Goal: Task Accomplishment & Management: Complete application form

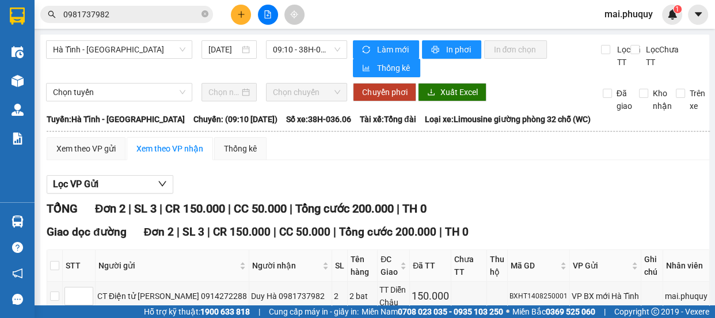
scroll to position [98, 0]
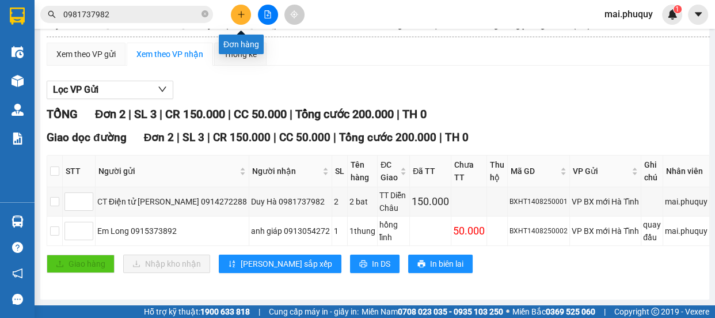
click at [245, 13] on button at bounding box center [241, 15] width 20 height 20
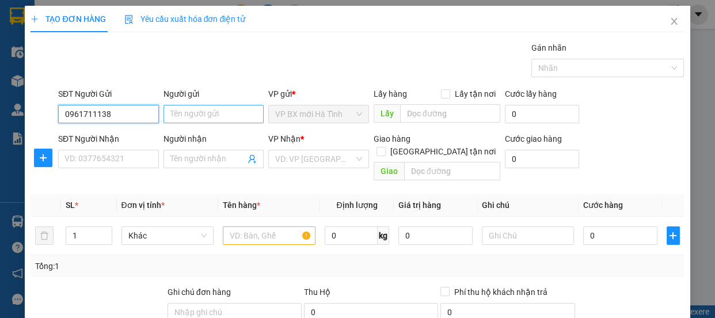
type input "0961711138"
click at [180, 117] on input "Người gửi" at bounding box center [213, 114] width 101 height 18
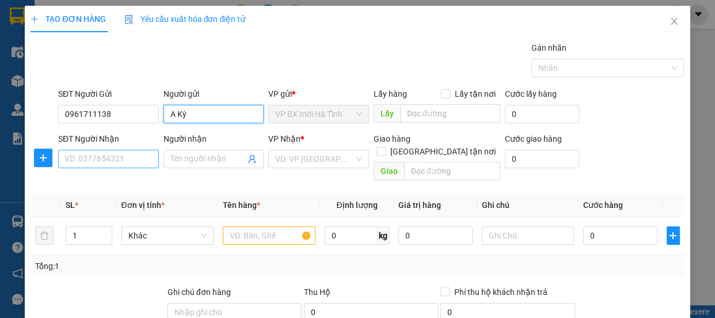
type input "A Kỳ"
drag, startPoint x: 114, startPoint y: 150, endPoint x: 111, endPoint y: 160, distance: 10.2
click at [112, 156] on input "SĐT Người Nhận" at bounding box center [108, 159] width 101 height 18
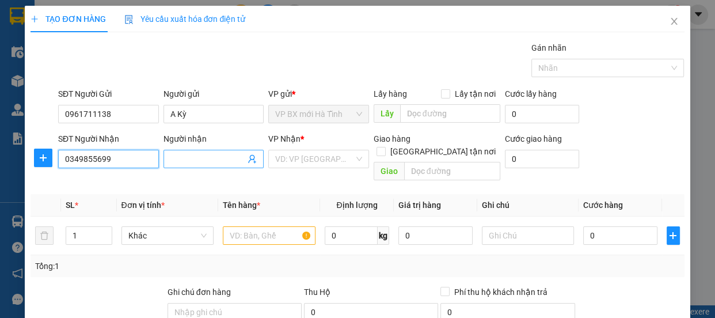
type input "0349855699"
click at [223, 161] on input "Người nhận" at bounding box center [207, 158] width 75 height 13
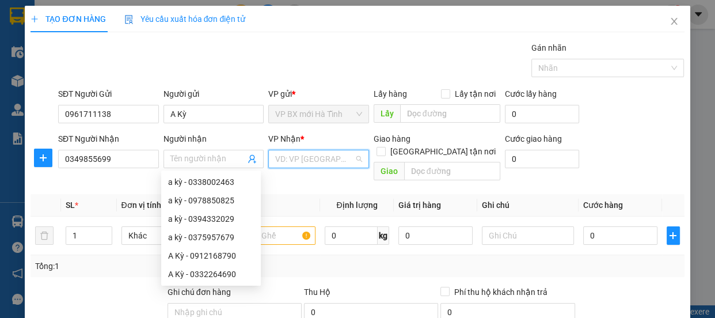
click at [296, 157] on input "search" at bounding box center [314, 158] width 79 height 17
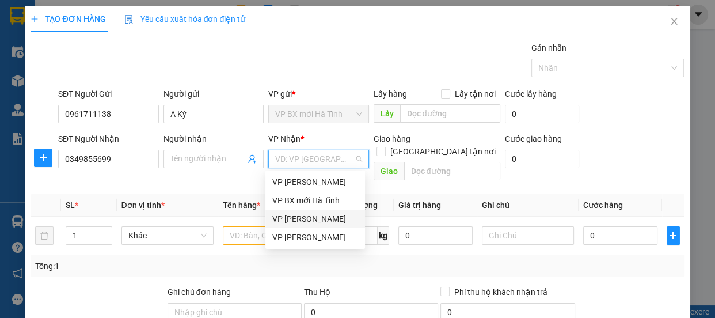
click at [304, 216] on div "VP [PERSON_NAME]" at bounding box center [315, 218] width 86 height 13
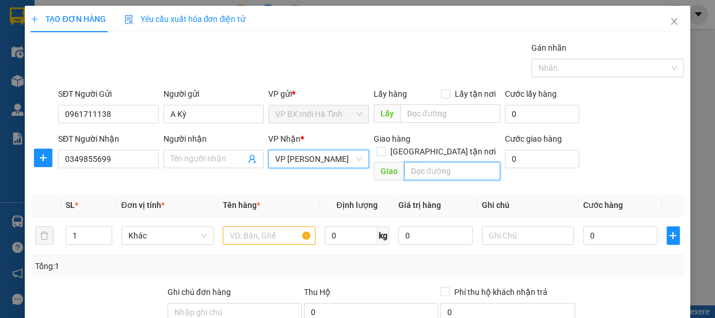
click at [420, 162] on input "text" at bounding box center [452, 171] width 96 height 18
type input "Quảng xương thanh hóa"
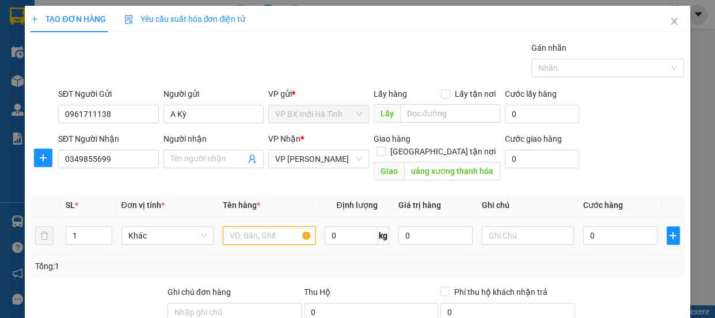
click at [250, 226] on input "text" at bounding box center [269, 235] width 93 height 18
type input "1"
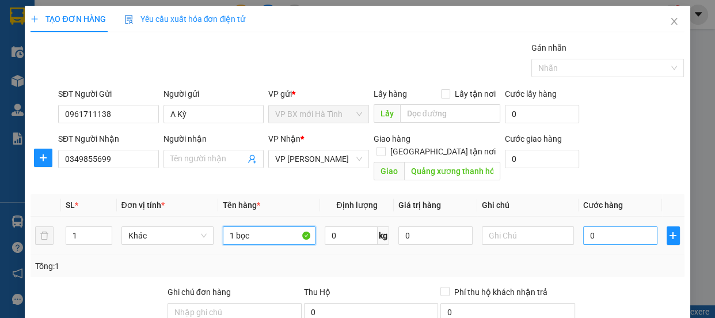
type input "1 bọc"
click at [602, 228] on input "0" at bounding box center [620, 235] width 74 height 18
type input "3"
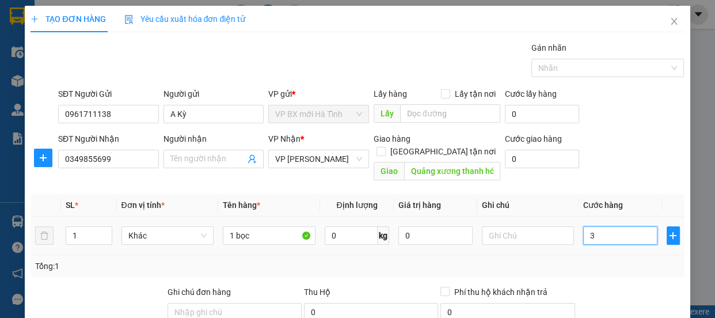
type input "30"
type input "30.000"
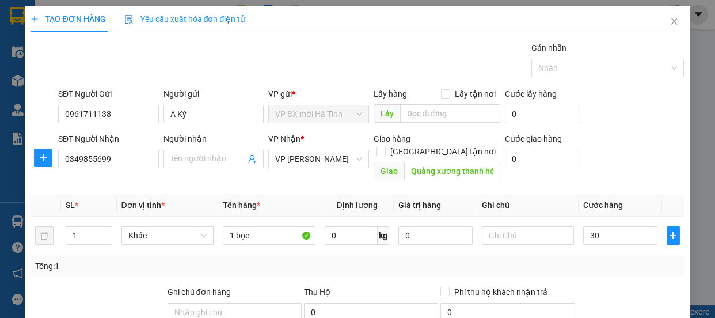
type input "30.000"
click at [615, 285] on div at bounding box center [630, 305] width 109 height 40
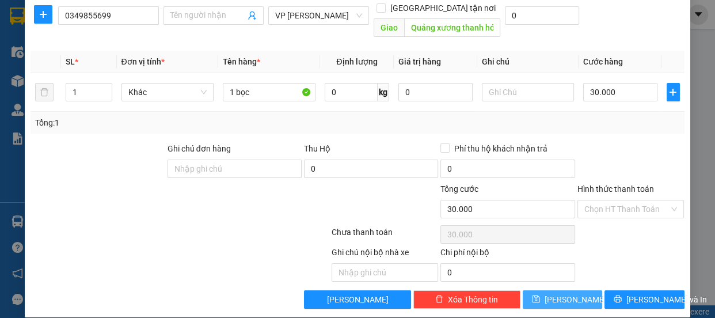
click at [540, 295] on icon "save" at bounding box center [535, 298] width 7 height 7
type input "0"
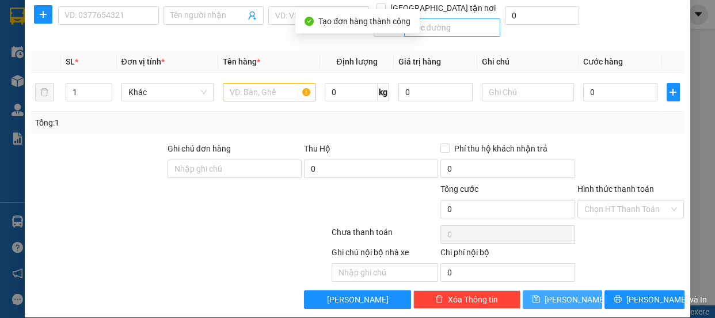
scroll to position [0, 0]
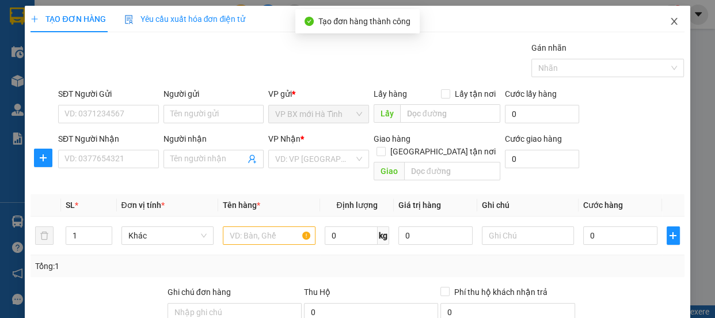
click at [669, 17] on icon "close" at bounding box center [673, 21] width 9 height 9
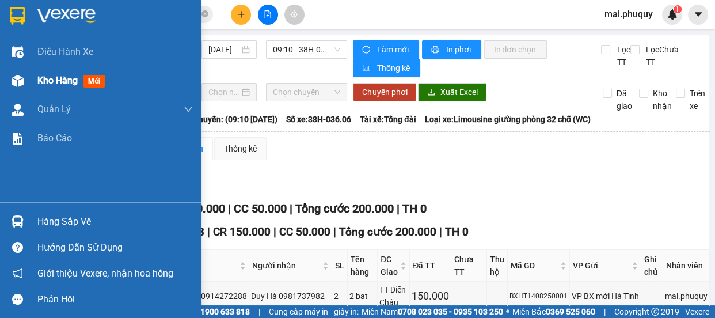
click at [52, 82] on span "Kho hàng" at bounding box center [57, 80] width 40 height 11
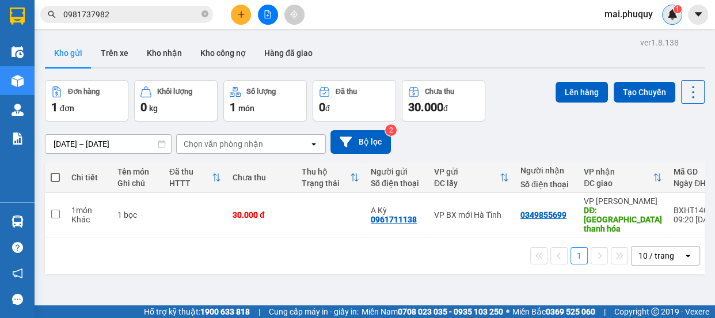
click at [675, 12] on span "1" at bounding box center [677, 9] width 4 height 8
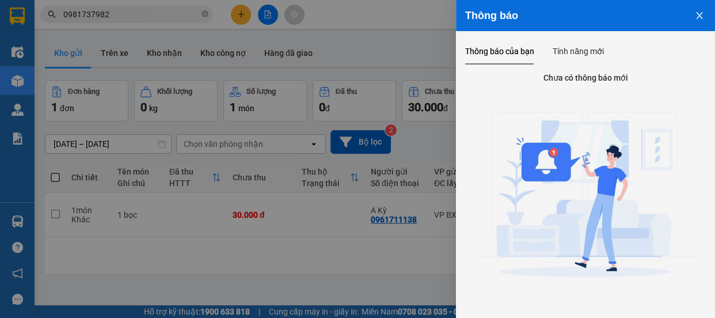
click at [699, 13] on icon "close" at bounding box center [699, 15] width 9 height 9
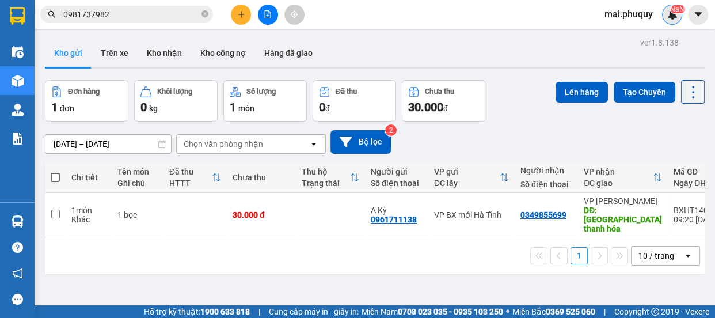
click at [264, 18] on icon "file-add" at bounding box center [268, 14] width 8 height 8
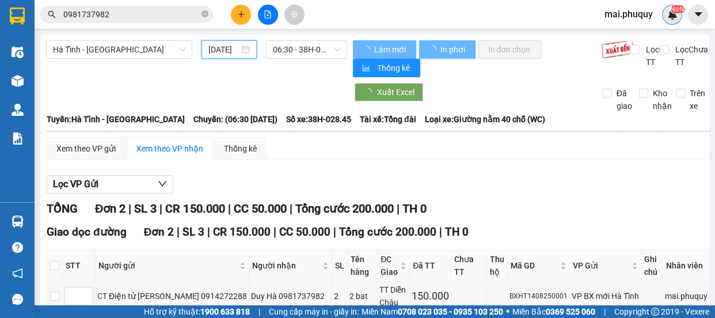
click at [224, 53] on input "[DATE]" at bounding box center [223, 49] width 31 height 13
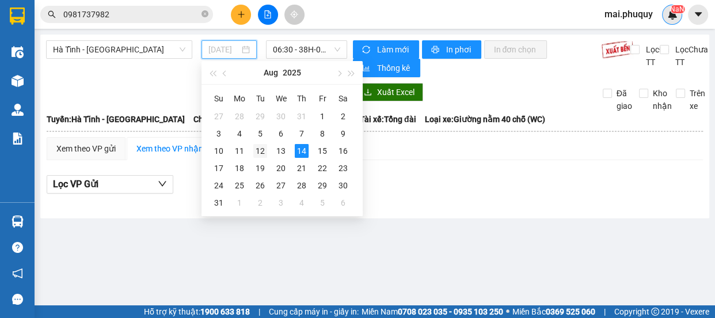
click at [261, 150] on div "12" at bounding box center [260, 151] width 14 height 14
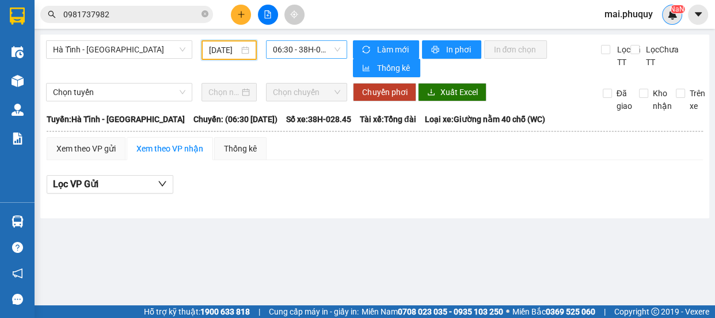
click at [288, 51] on span "06:30 - 38H-028.45 - (Đã hủy)" at bounding box center [306, 49] width 67 height 17
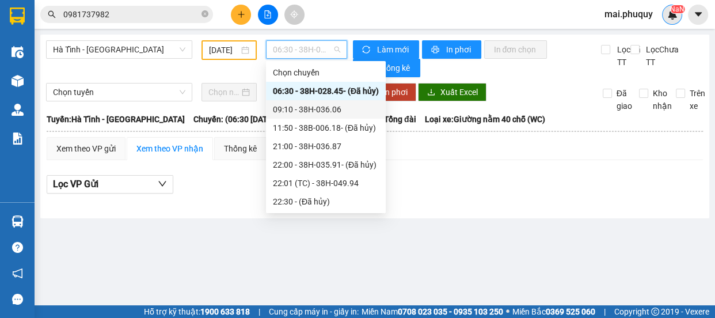
click at [306, 110] on div "09:10 - 38H-036.06" at bounding box center [326, 109] width 106 height 13
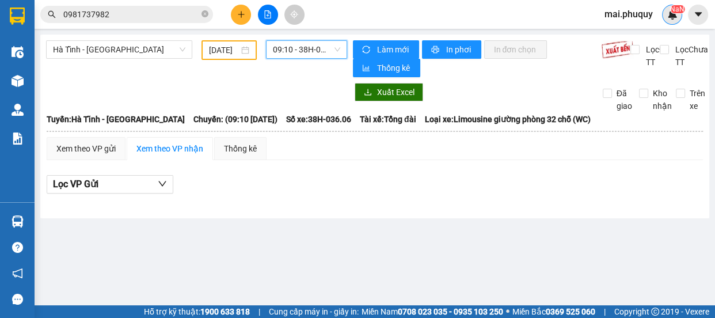
click at [302, 53] on span "09:10 - 38H-036.06" at bounding box center [306, 49] width 67 height 17
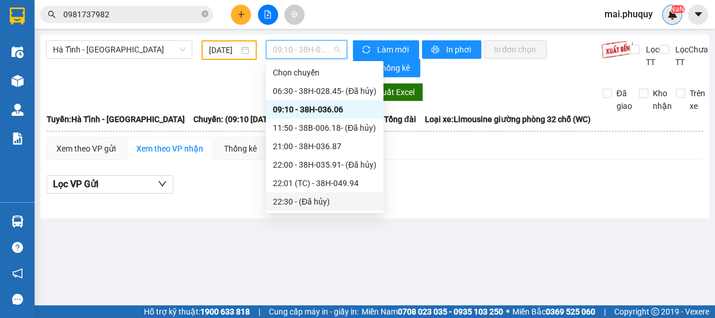
scroll to position [36, 0]
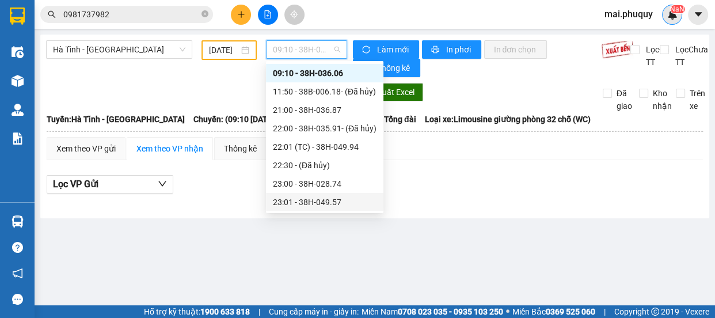
click at [331, 199] on div "23:01 - 38H-049.57" at bounding box center [325, 202] width 104 height 13
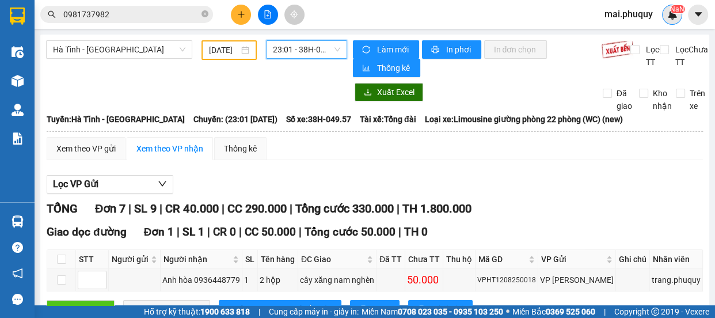
click at [222, 51] on input "[DATE]" at bounding box center [224, 50] width 30 height 13
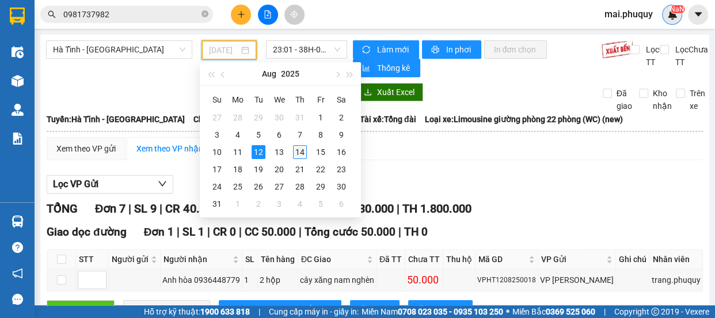
click at [296, 150] on div "14" at bounding box center [300, 152] width 14 height 14
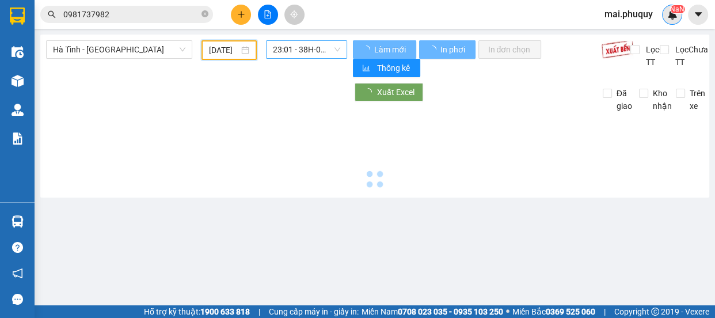
type input "[DATE]"
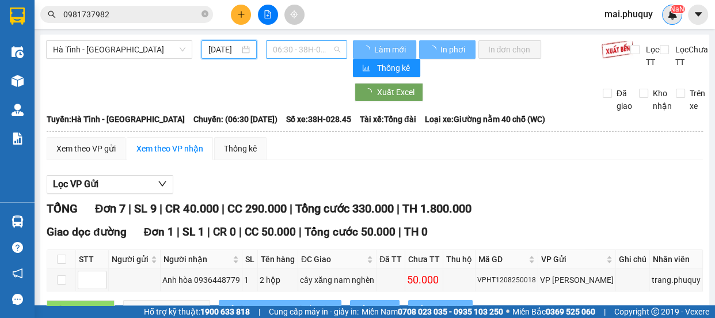
click at [312, 51] on span "06:30 - 38H-028.45" at bounding box center [306, 49] width 67 height 17
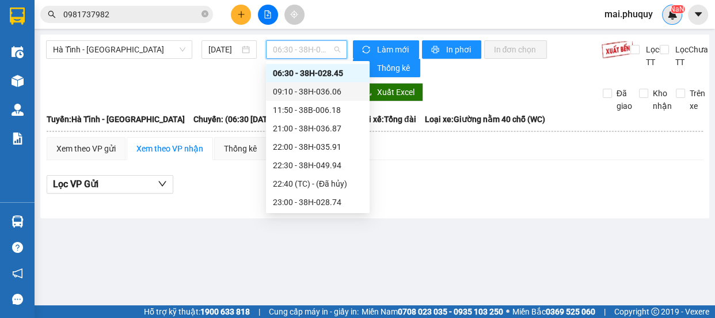
click at [308, 86] on div "09:10 - 38H-036.06" at bounding box center [318, 91] width 90 height 13
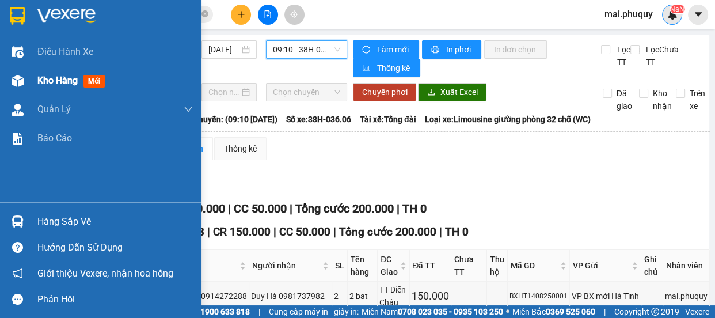
click at [17, 74] on div at bounding box center [17, 81] width 20 height 20
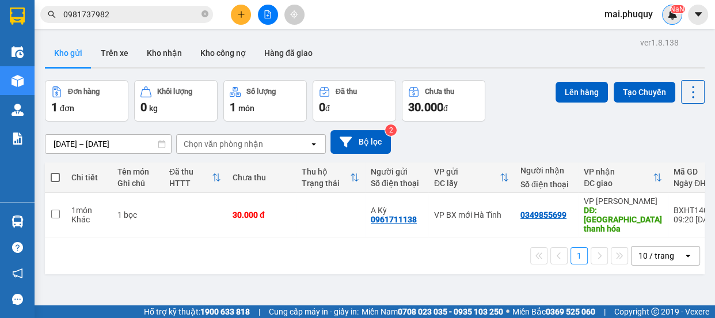
click at [307, 14] on div at bounding box center [267, 15] width 86 height 20
